Goal: Task Accomplishment & Management: Manage account settings

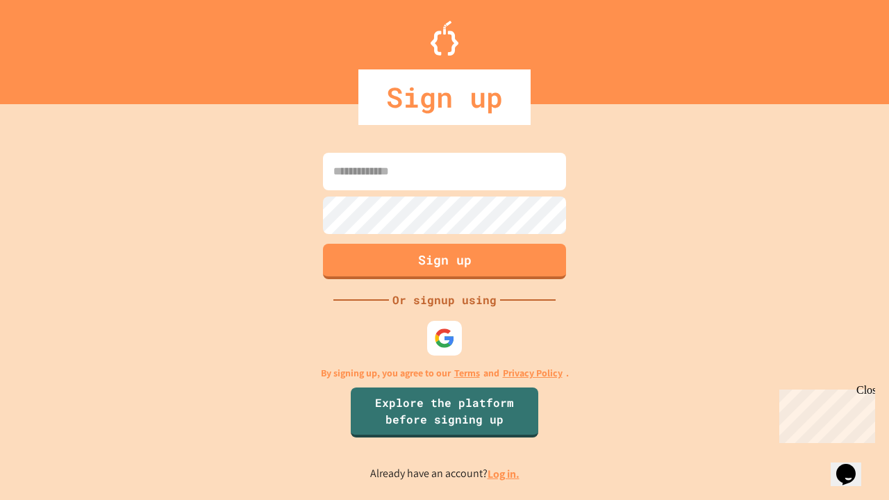
click at [504, 474] on link "Log in." at bounding box center [503, 474] width 32 height 15
